Goal: Information Seeking & Learning: Check status

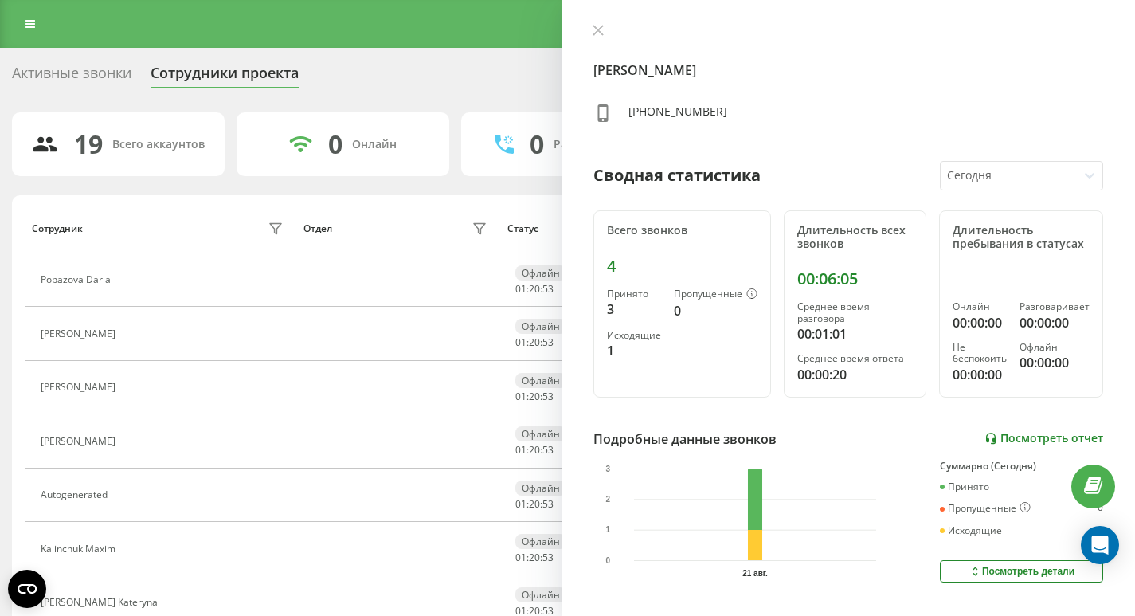
click at [1018, 440] on link "Посмотреть отчет" at bounding box center [1043, 439] width 119 height 14
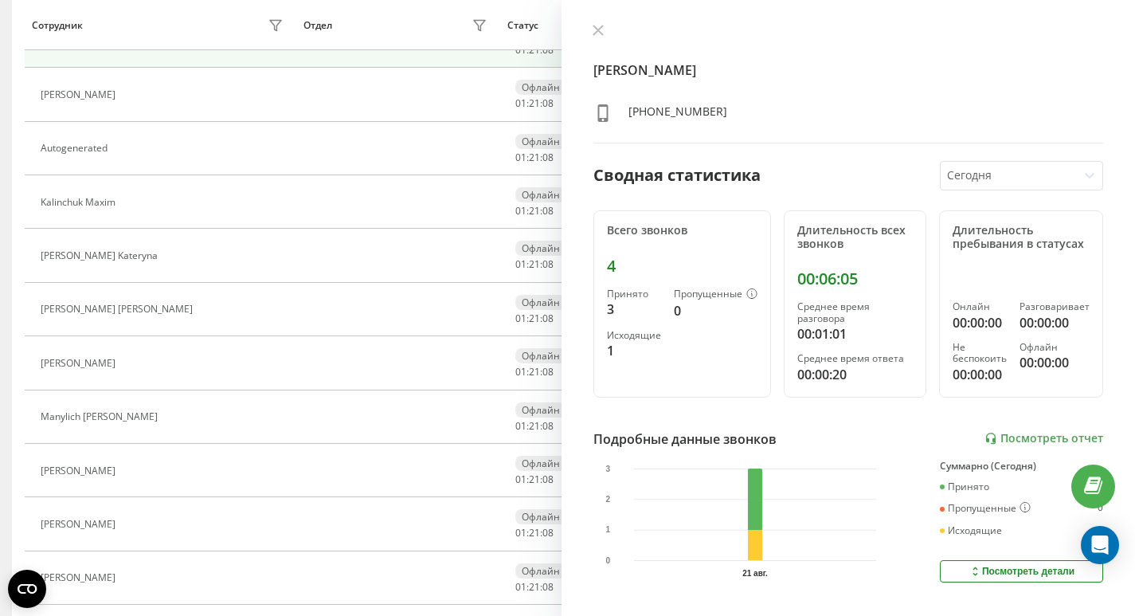
scroll to position [357, 0]
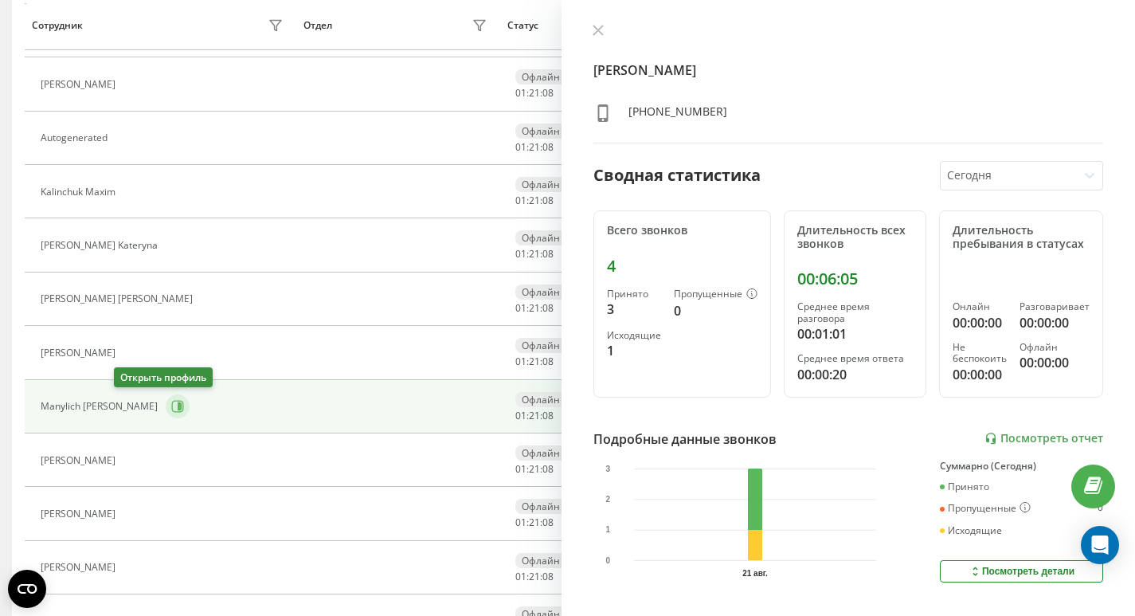
click at [171, 400] on icon at bounding box center [177, 406] width 13 height 13
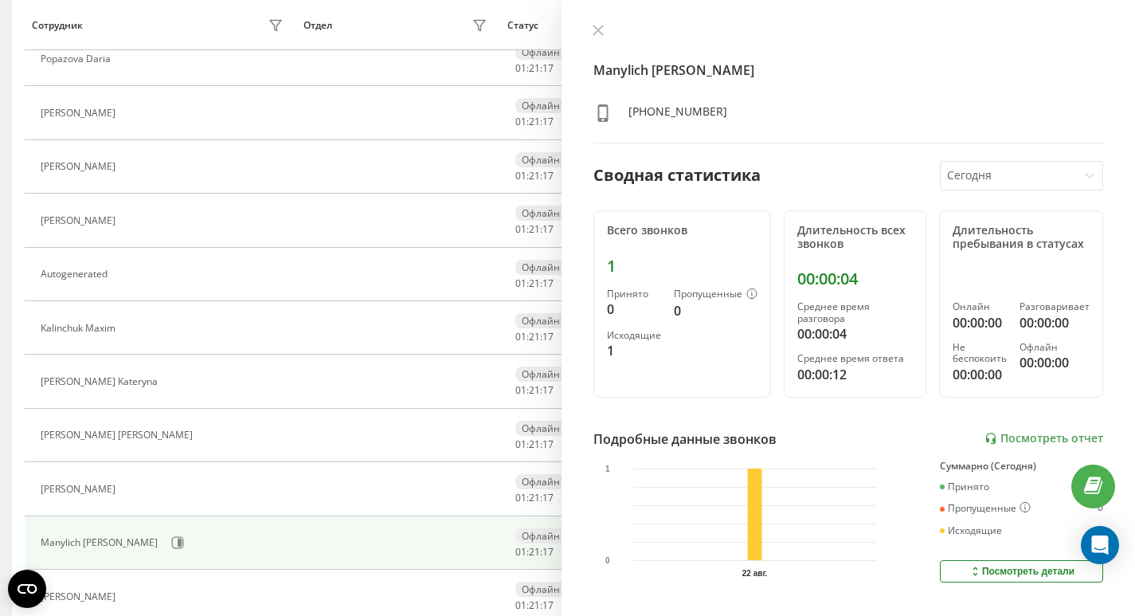
scroll to position [209, 0]
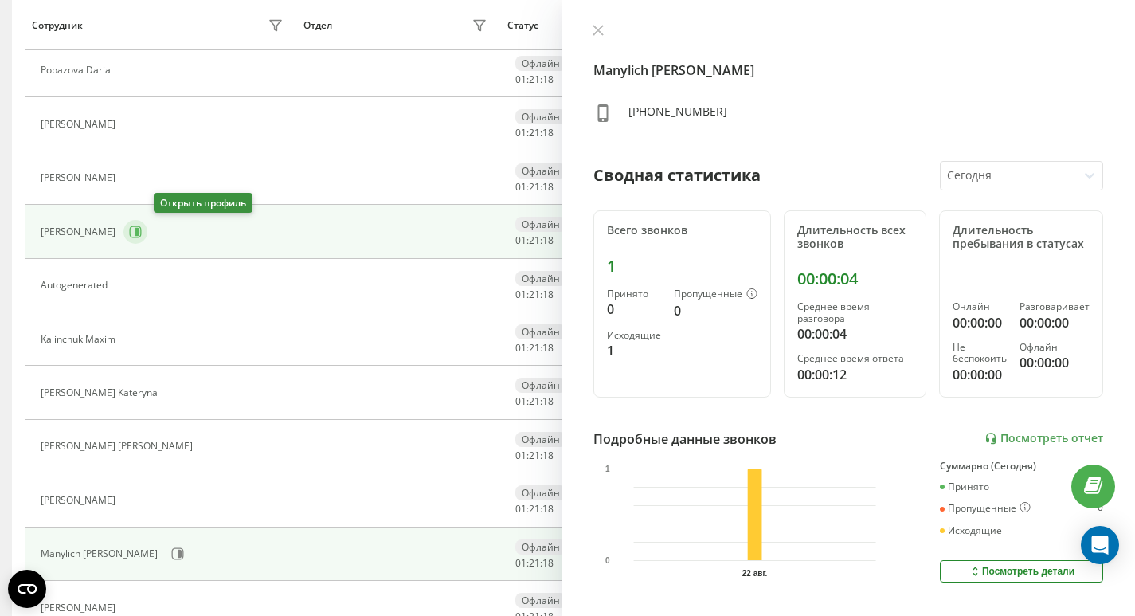
click at [142, 226] on icon at bounding box center [136, 231] width 12 height 12
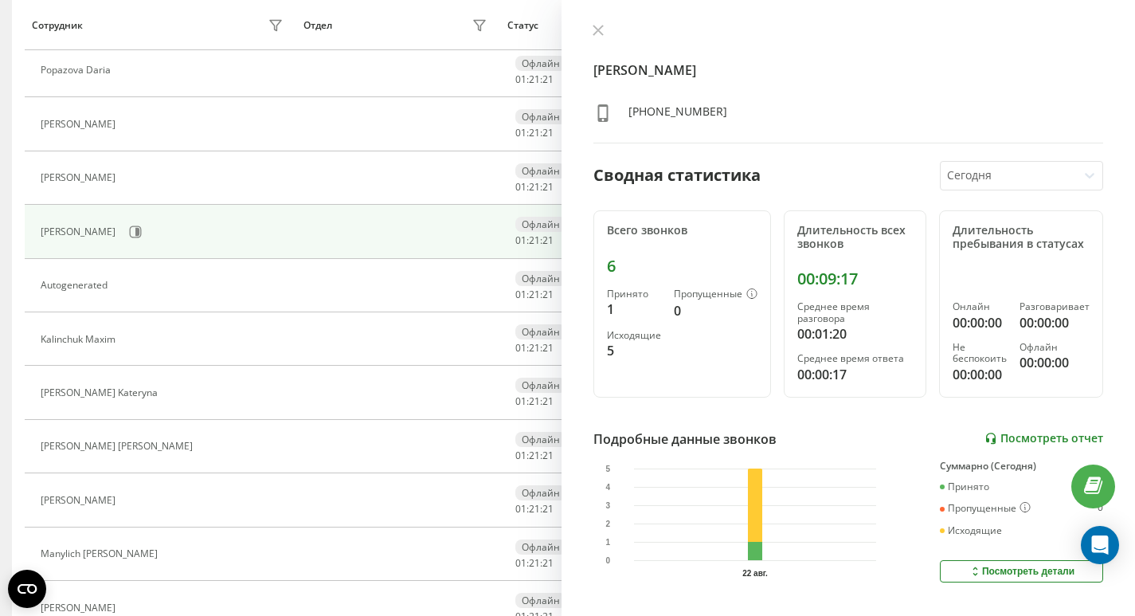
click at [1025, 437] on link "Посмотреть отчет" at bounding box center [1043, 439] width 119 height 14
